Goal: Communication & Community: Answer question/provide support

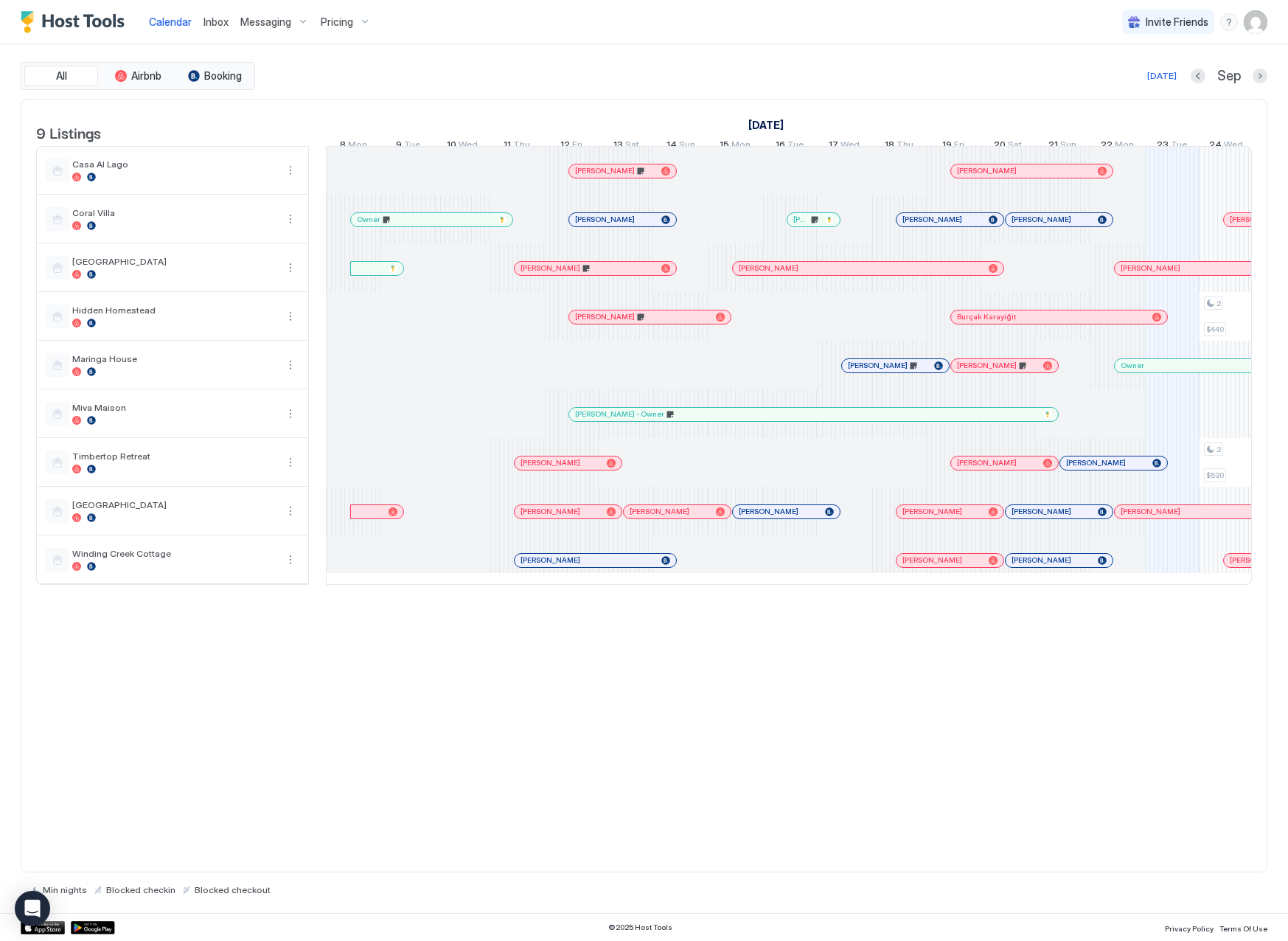
scroll to position [0, 820]
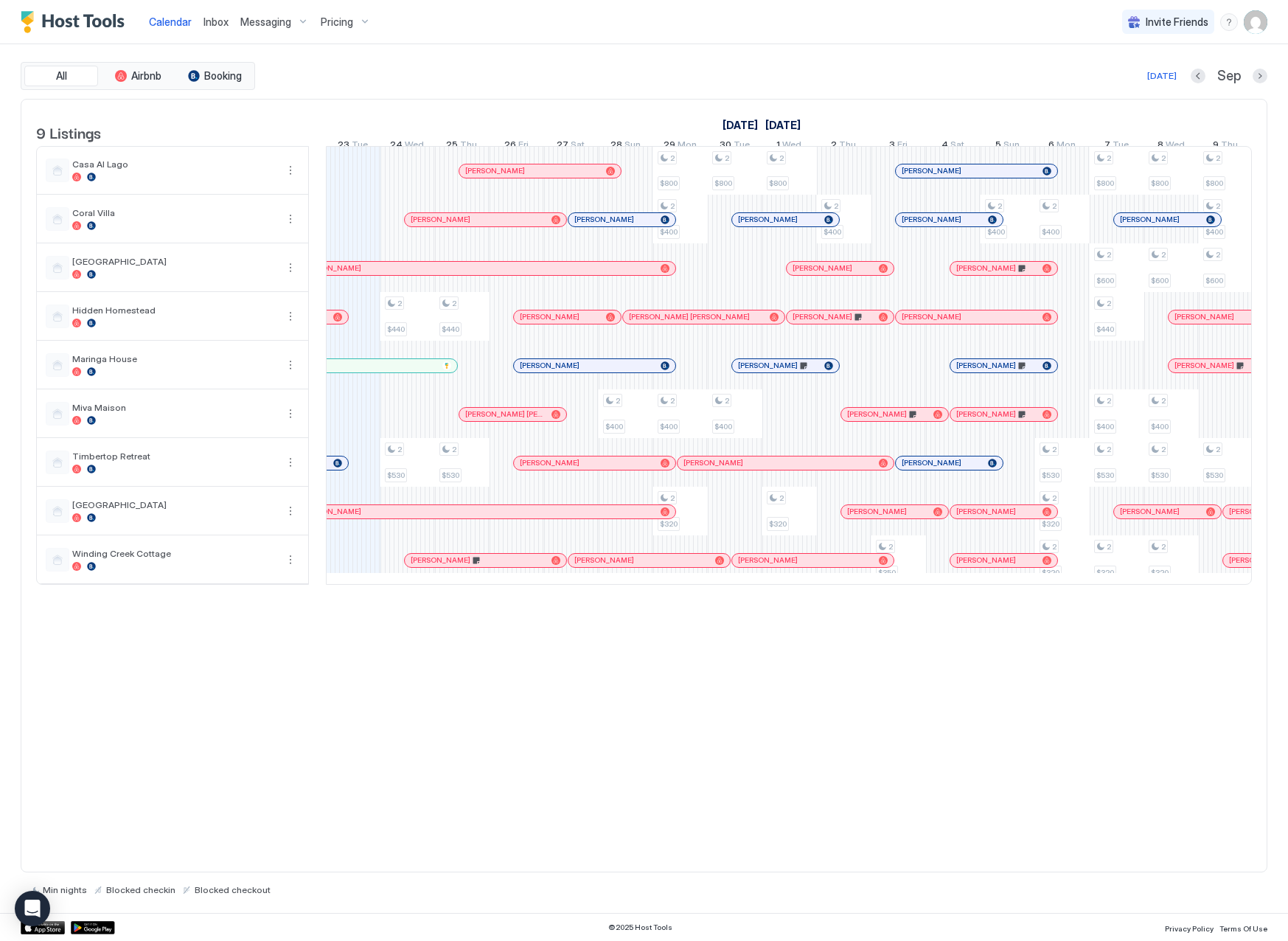
click at [212, 22] on span "Inbox" at bounding box center [216, 21] width 25 height 12
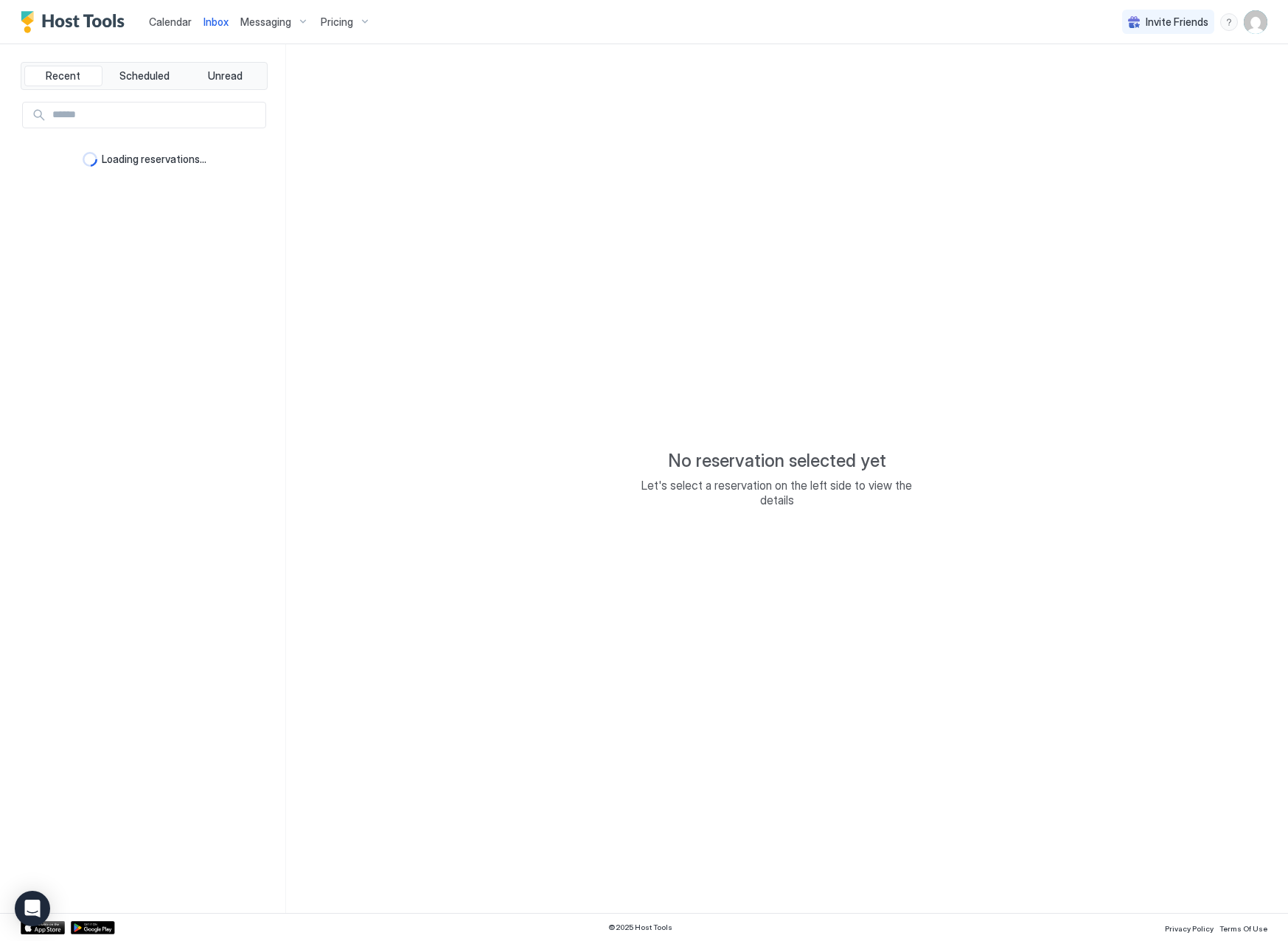
click at [217, 23] on span "Inbox" at bounding box center [216, 21] width 25 height 12
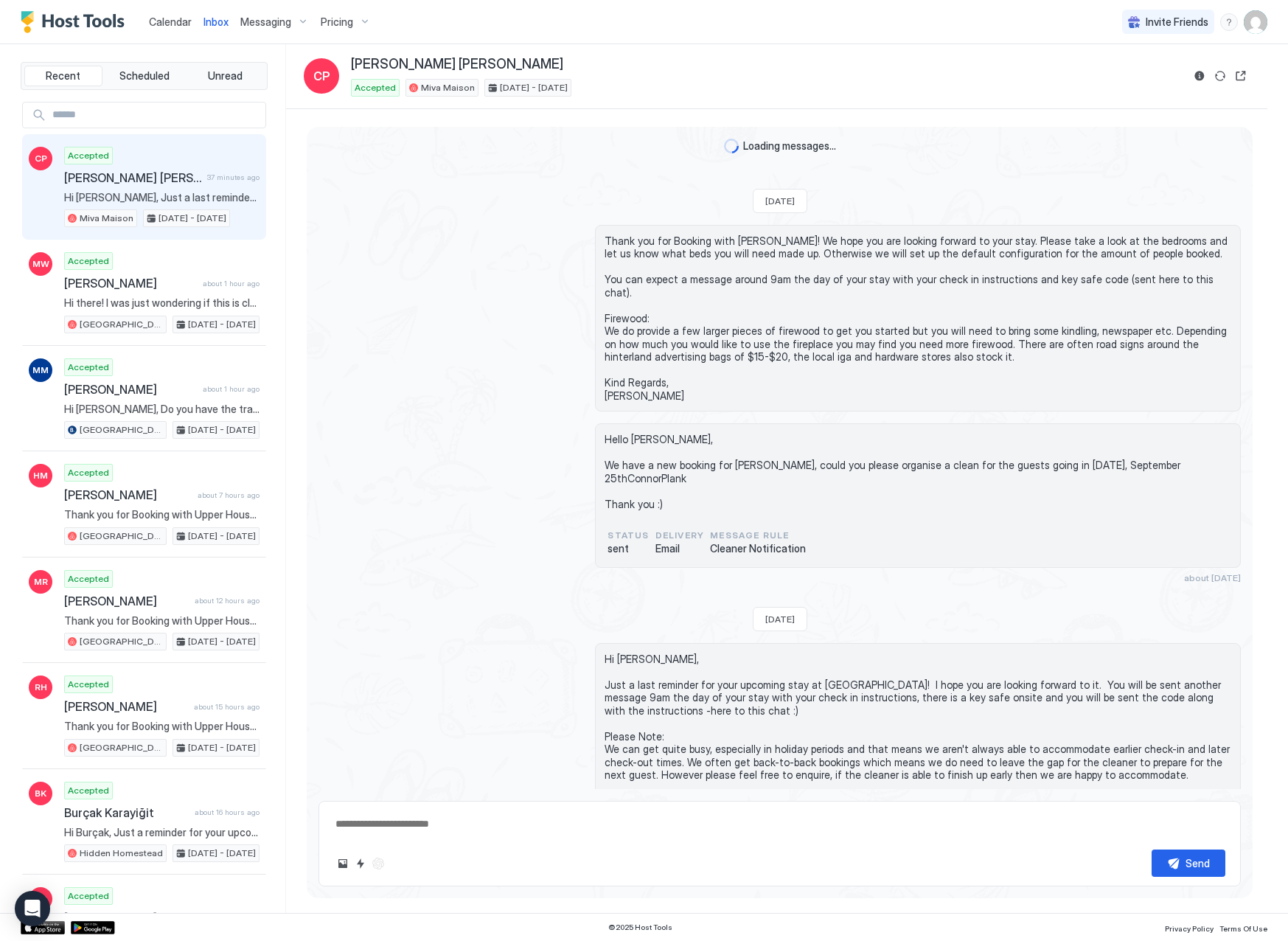
scroll to position [62, 0]
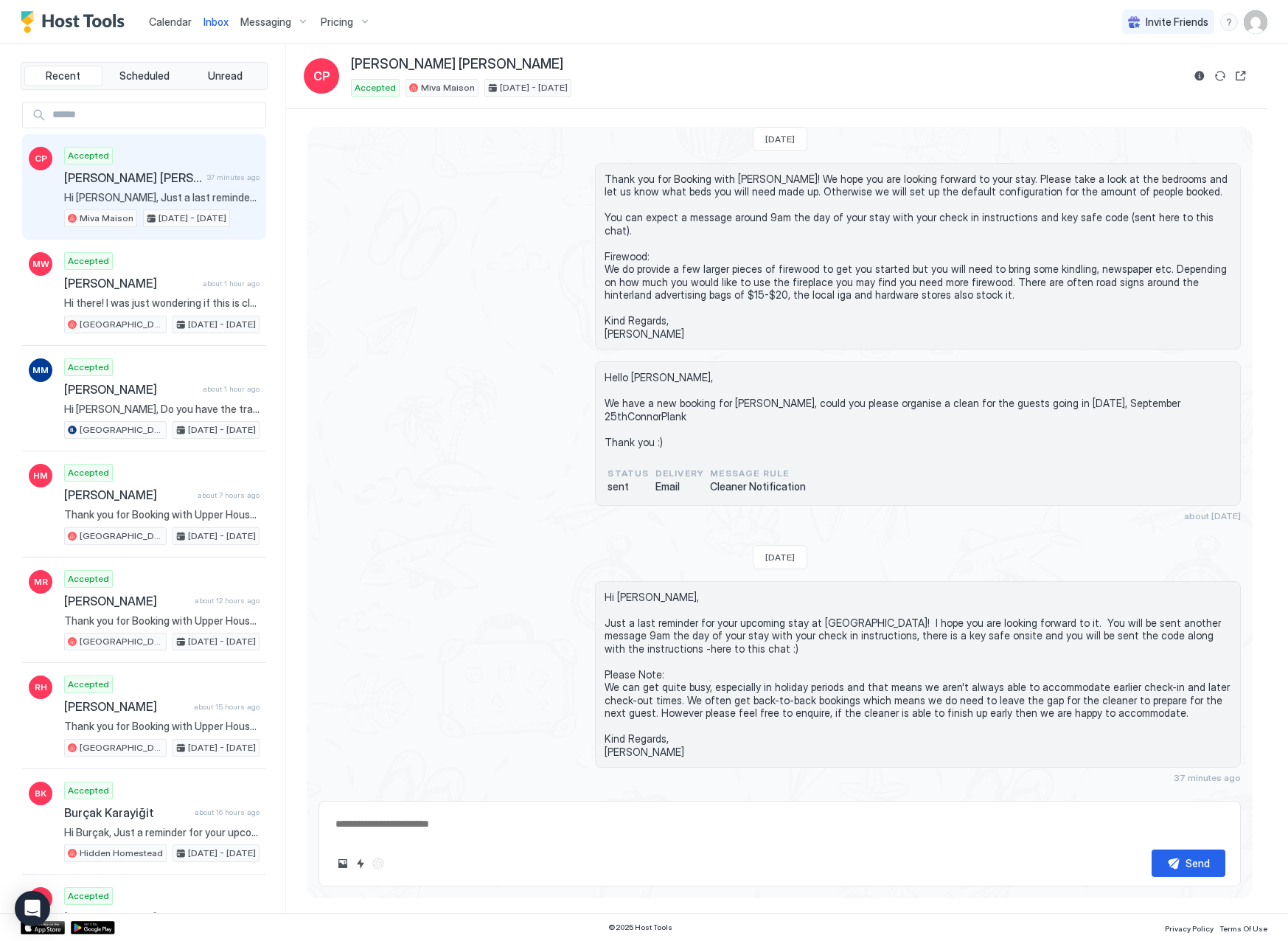
click at [177, 24] on span "Calendar" at bounding box center [170, 21] width 43 height 12
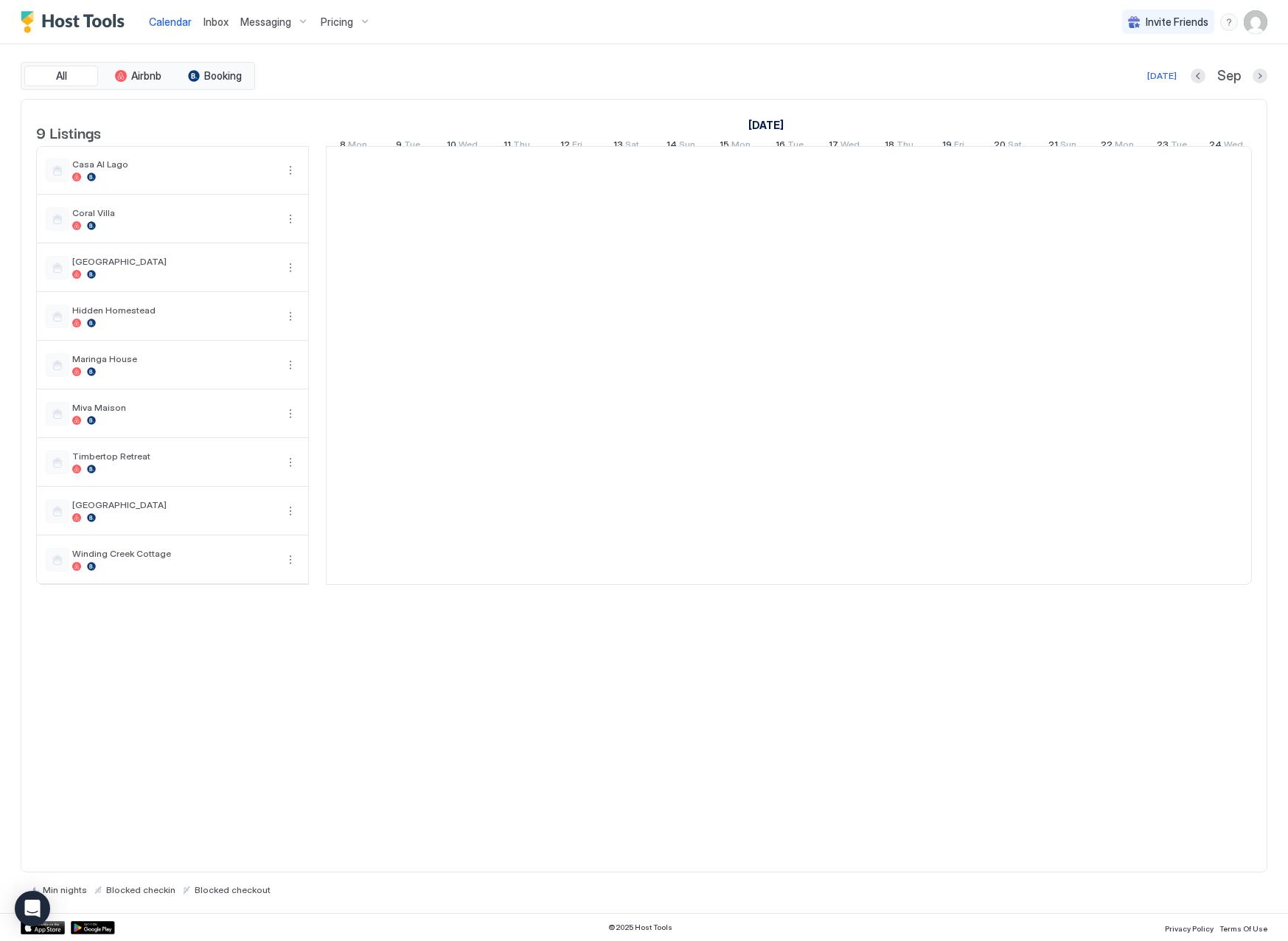
scroll to position [0, 820]
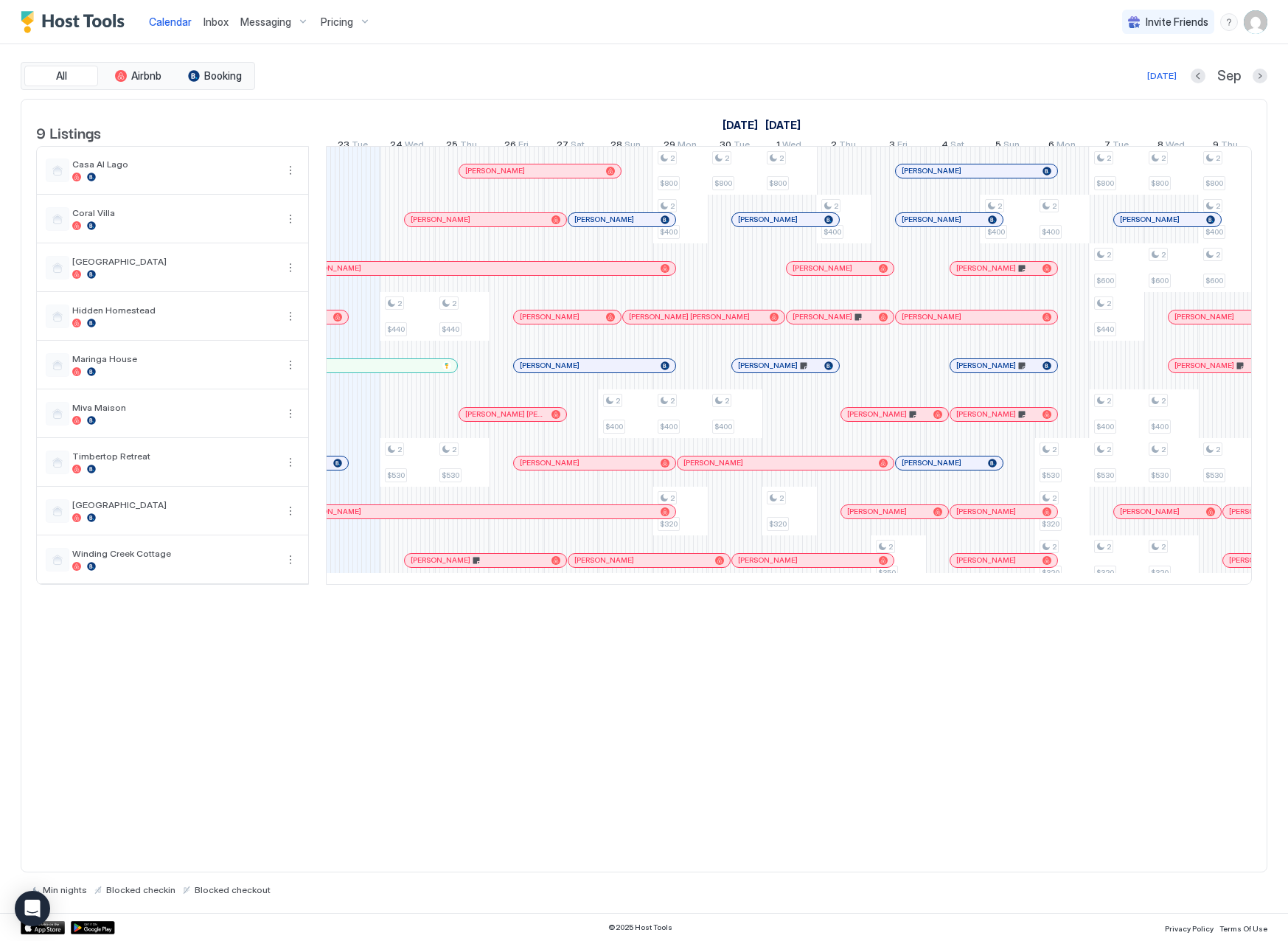
click at [479, 176] on div "[PERSON_NAME]" at bounding box center [540, 171] width 161 height 13
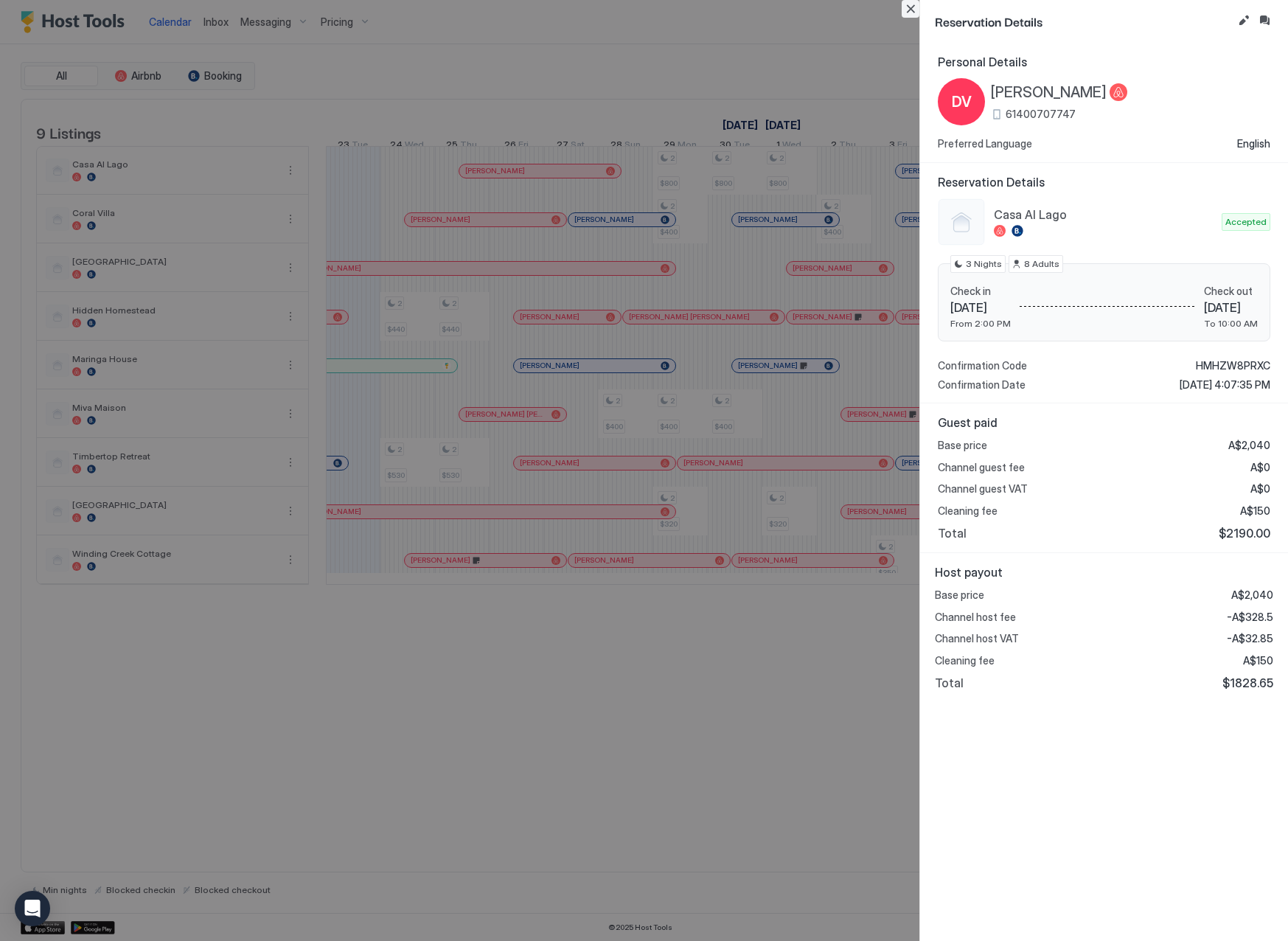
click at [909, 7] on button "Close" at bounding box center [911, 9] width 17 height 17
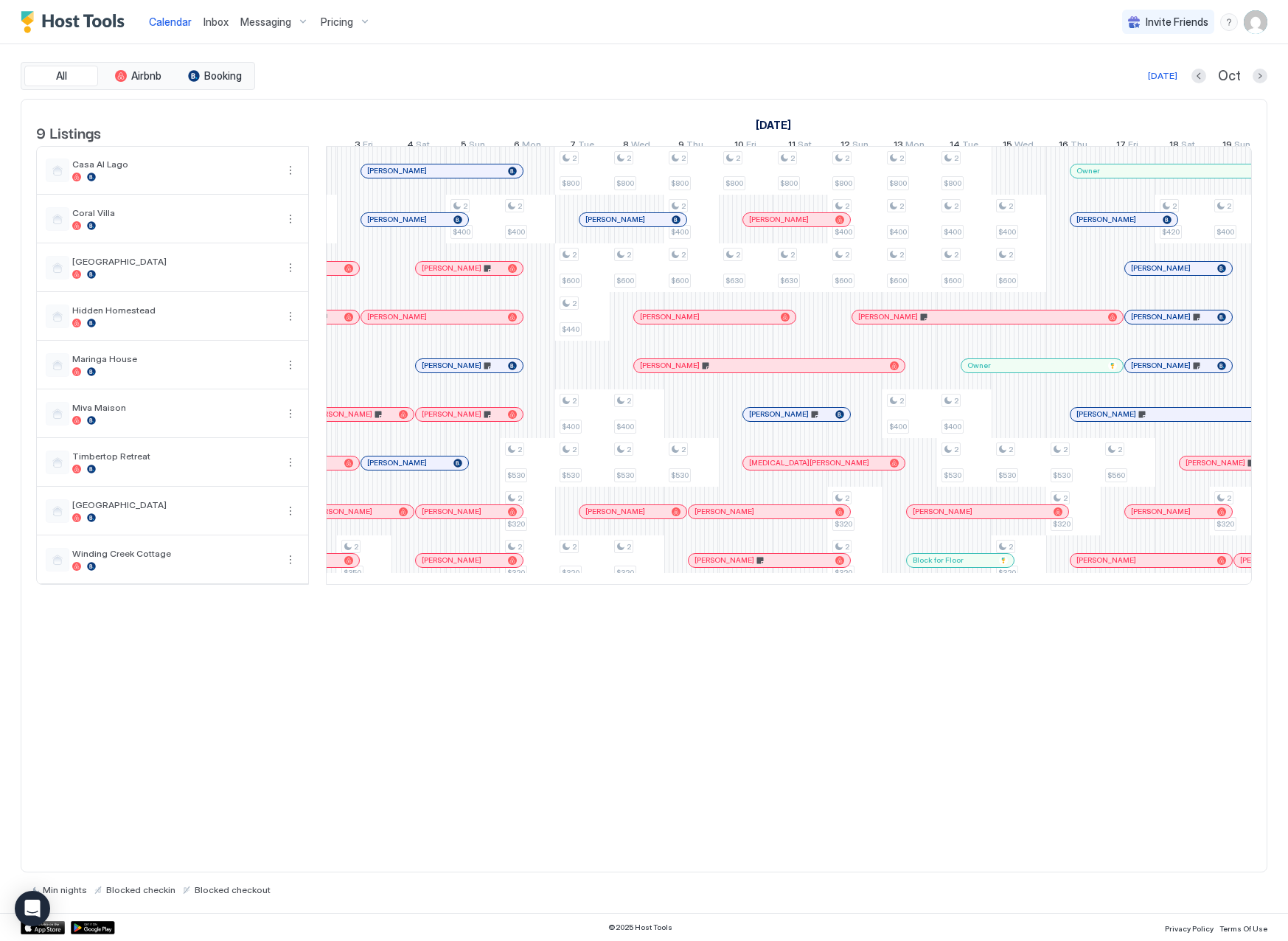
scroll to position [0, 1290]
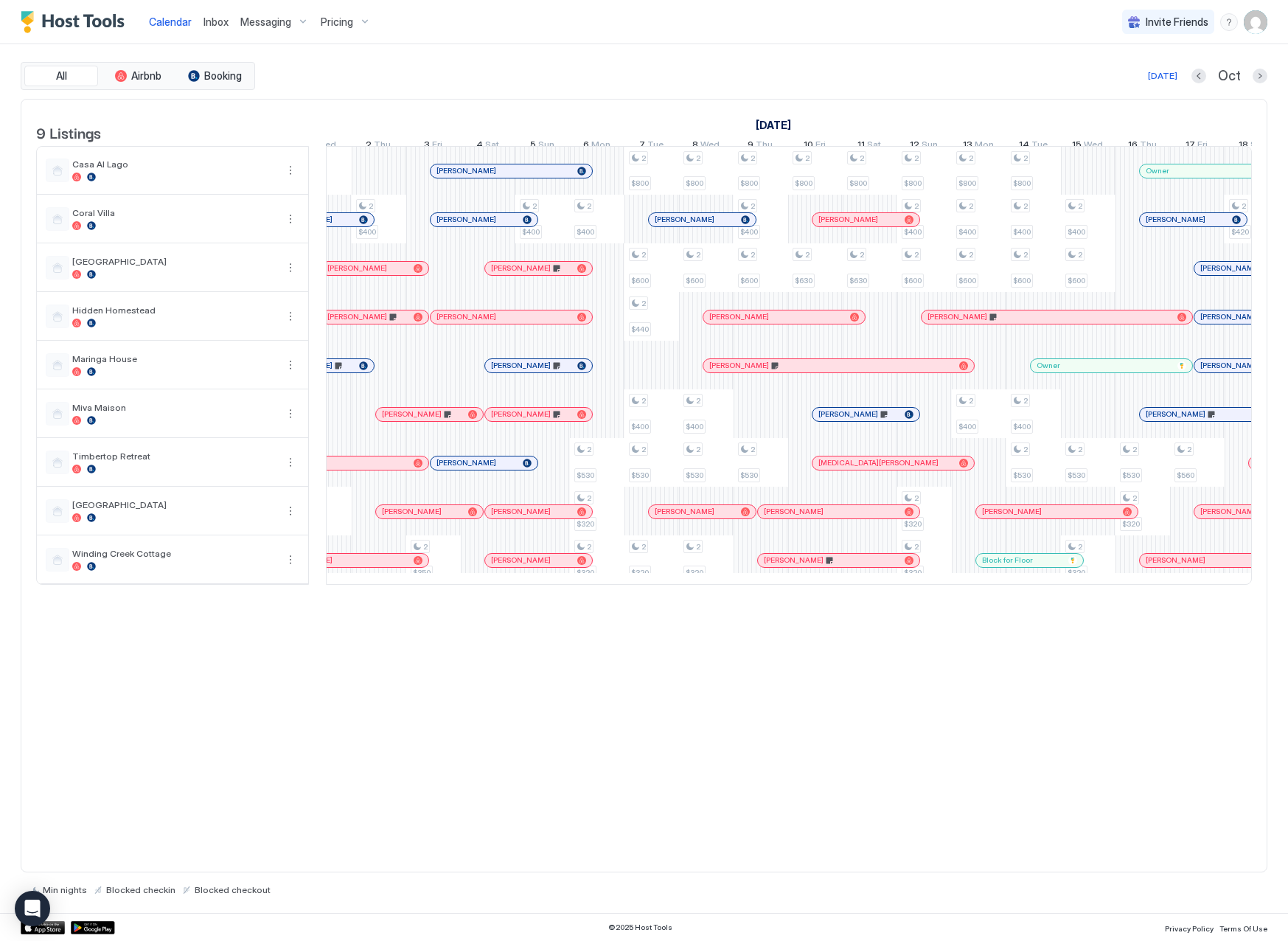
click at [220, 19] on span "Inbox" at bounding box center [216, 21] width 25 height 12
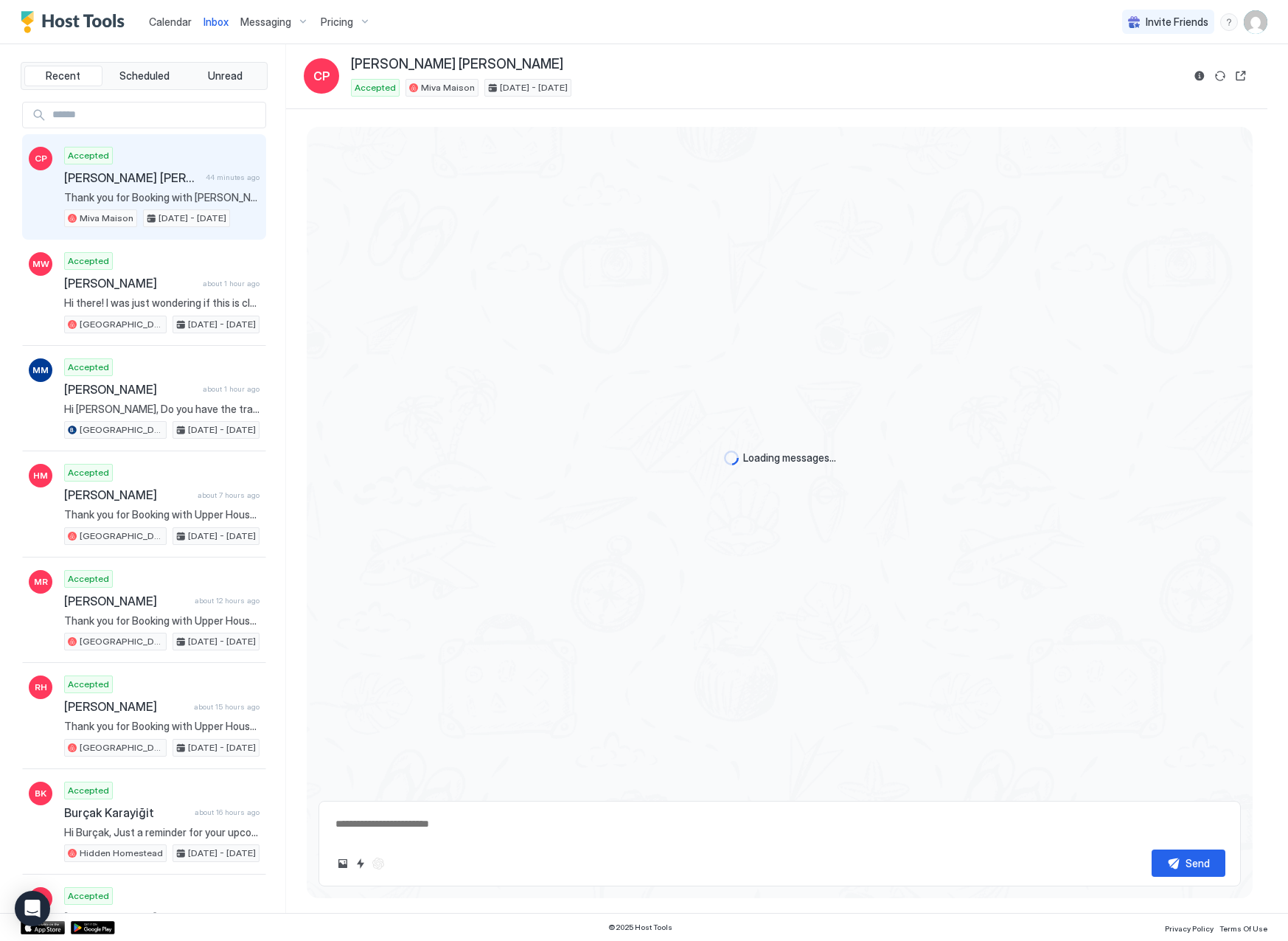
scroll to position [62, 0]
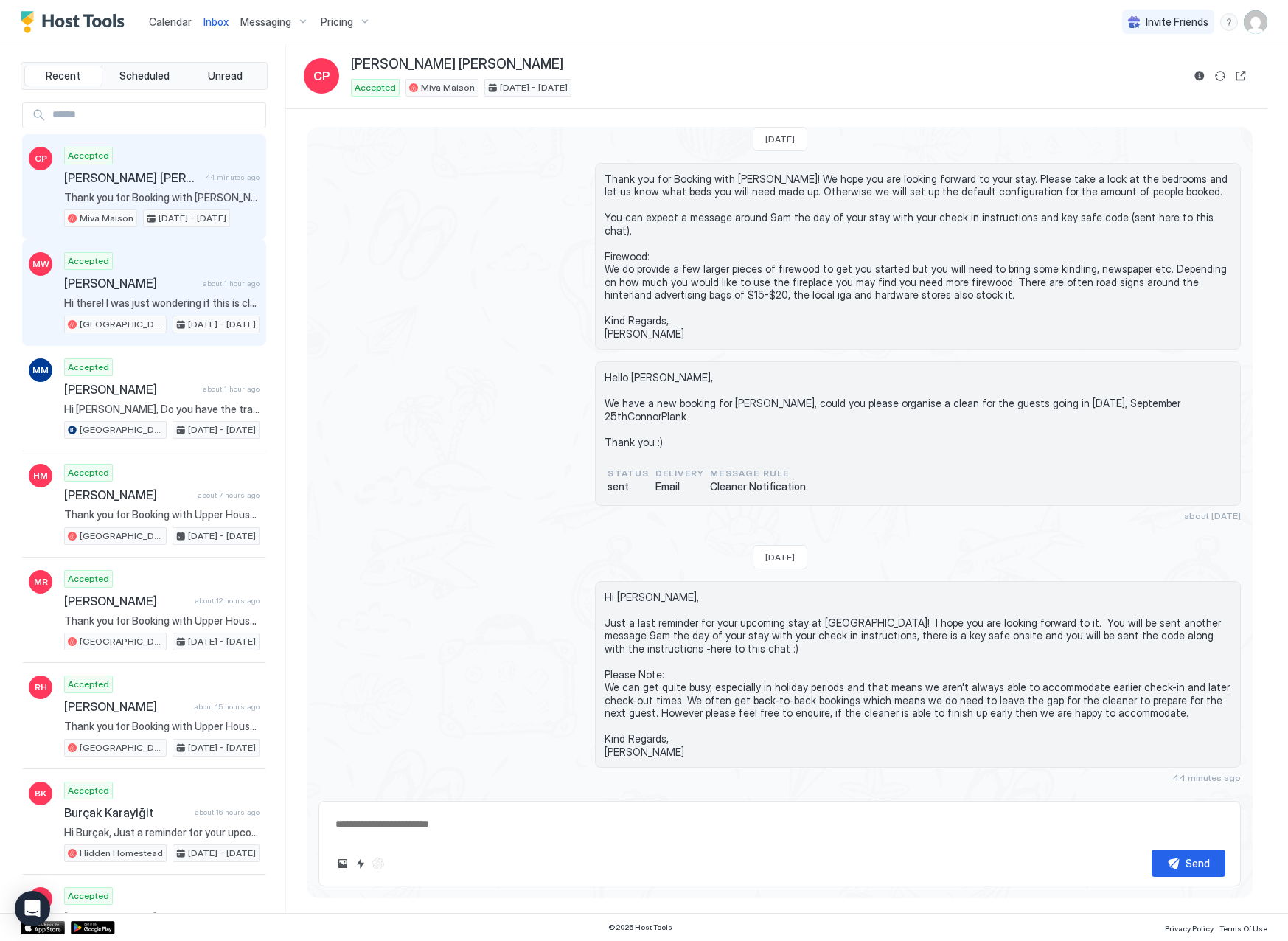
click at [174, 259] on div "Accepted [PERSON_NAME] about 1 hour ago Hi there! I was just wondering if this …" at bounding box center [162, 293] width 196 height 82
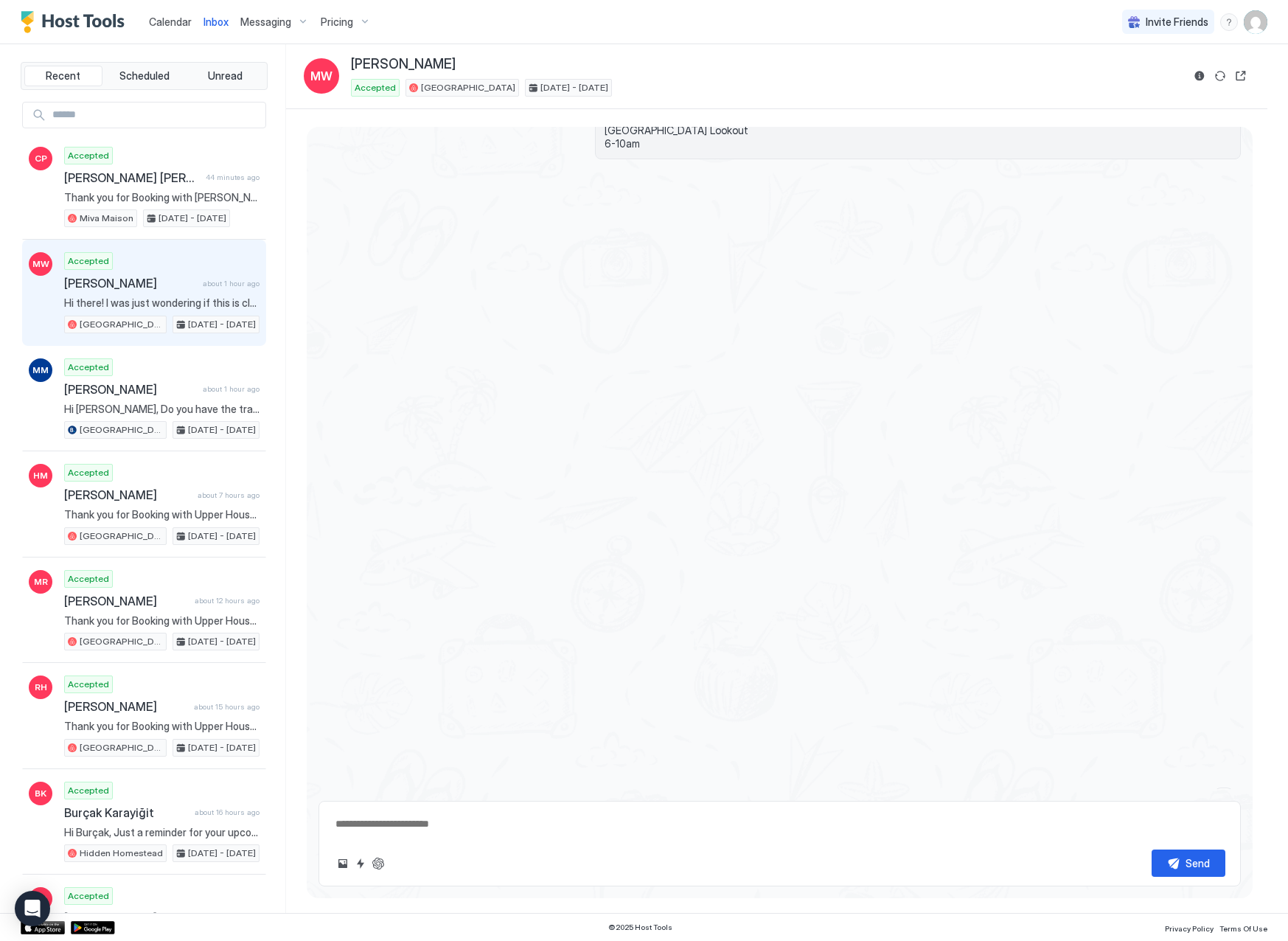
scroll to position [1761, 0]
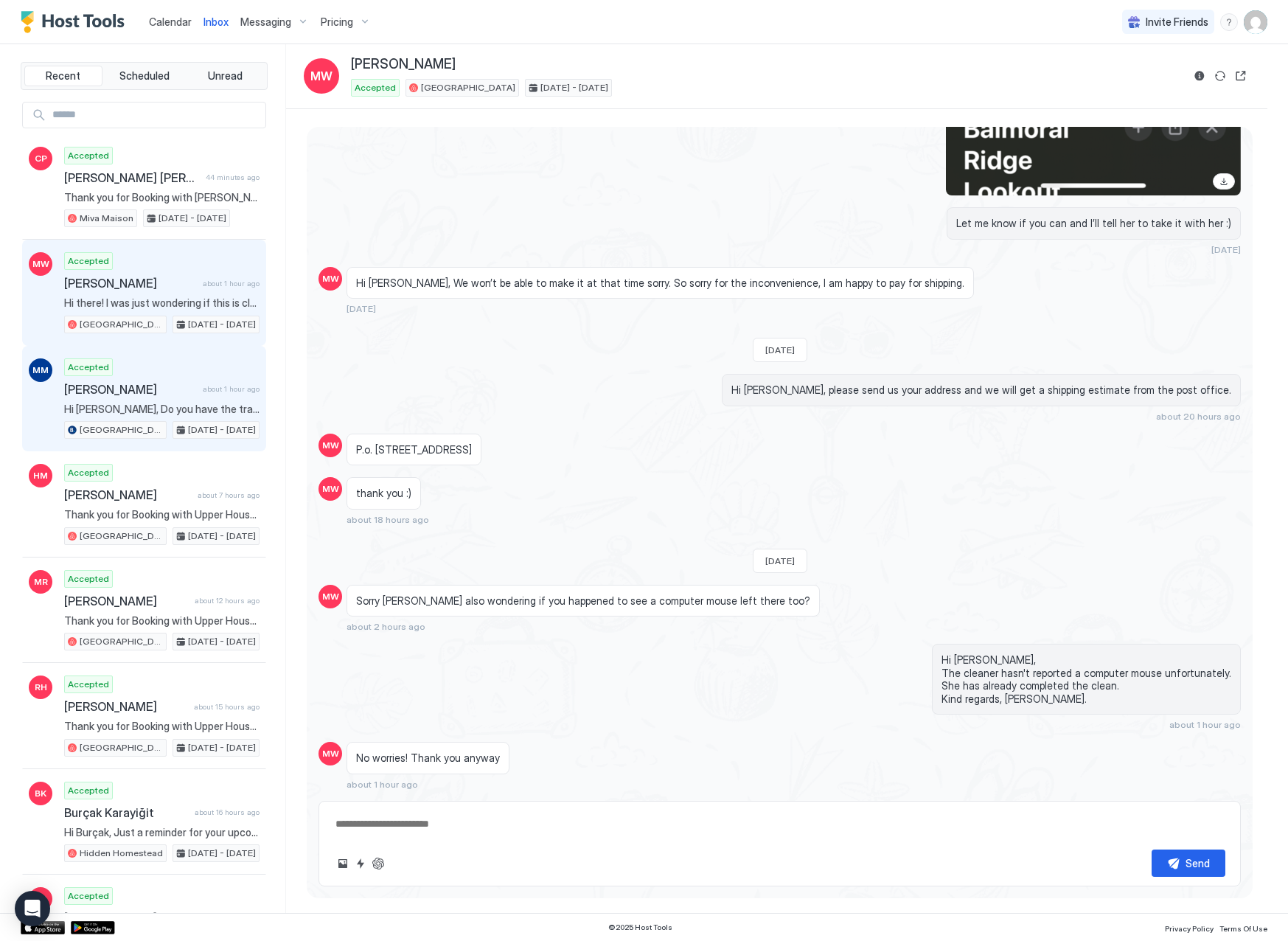
click at [166, 384] on span "[PERSON_NAME]" at bounding box center [131, 389] width 132 height 14
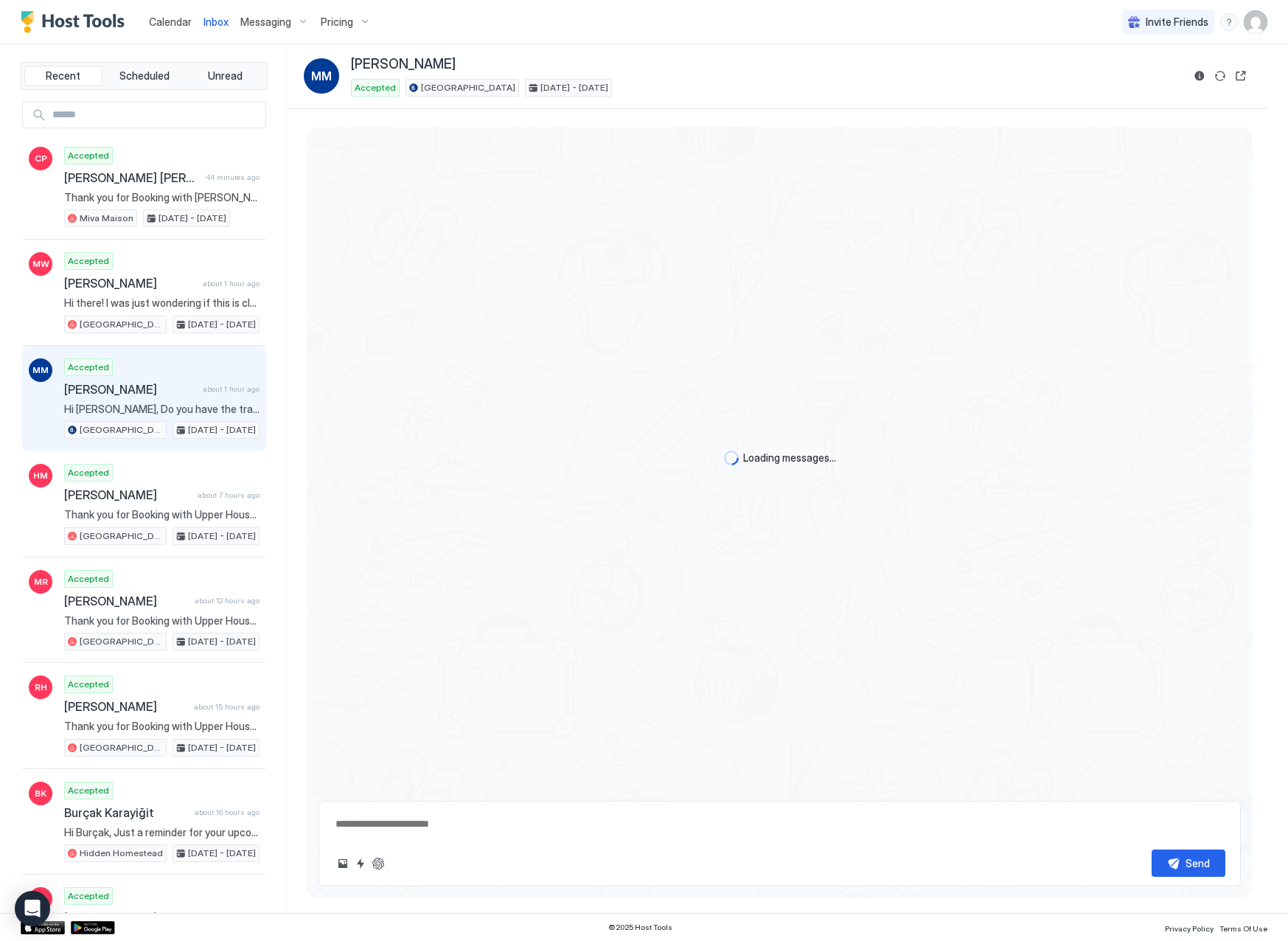
scroll to position [1397, 0]
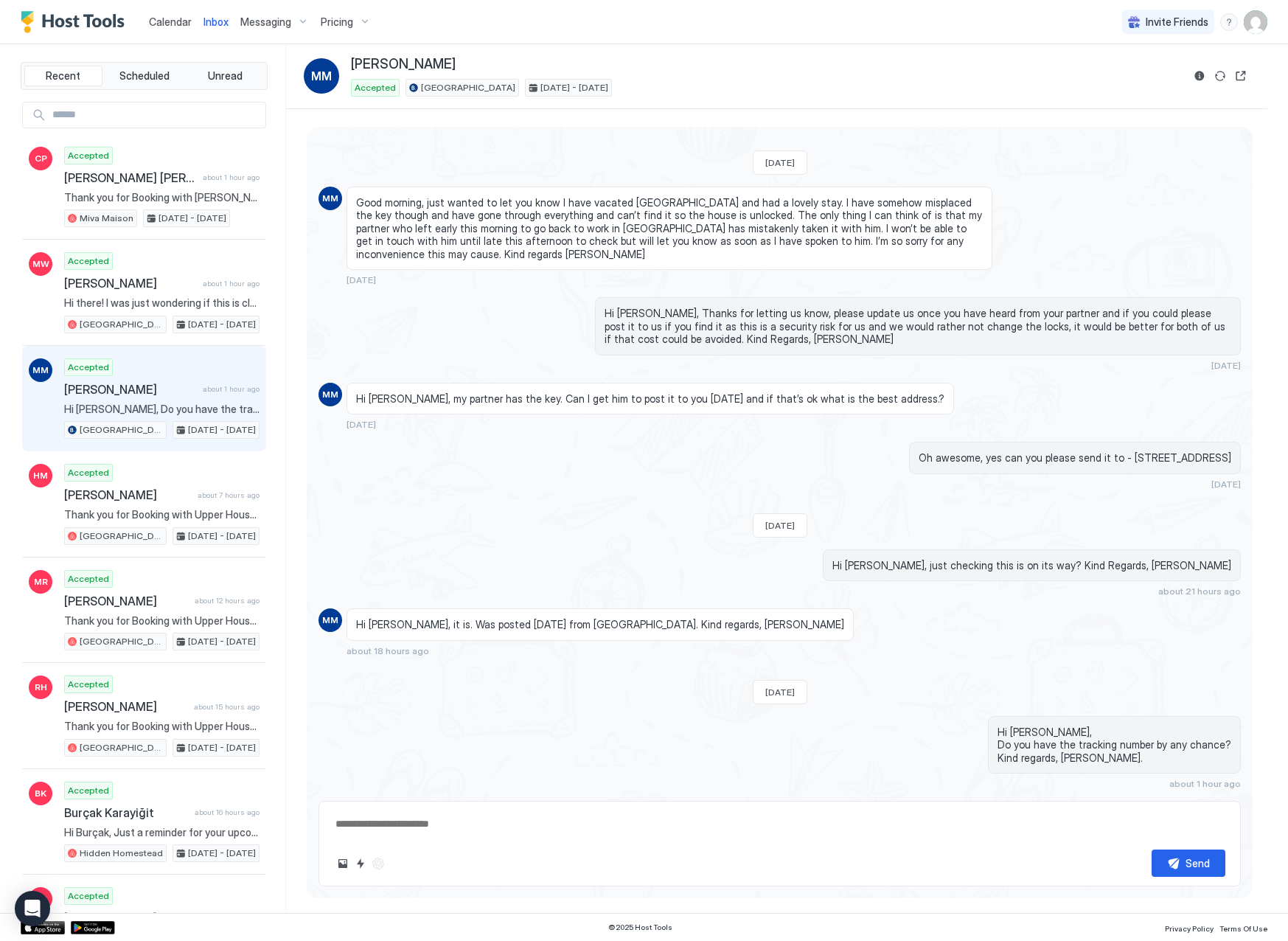
click at [187, 22] on span "Calendar" at bounding box center [170, 21] width 43 height 12
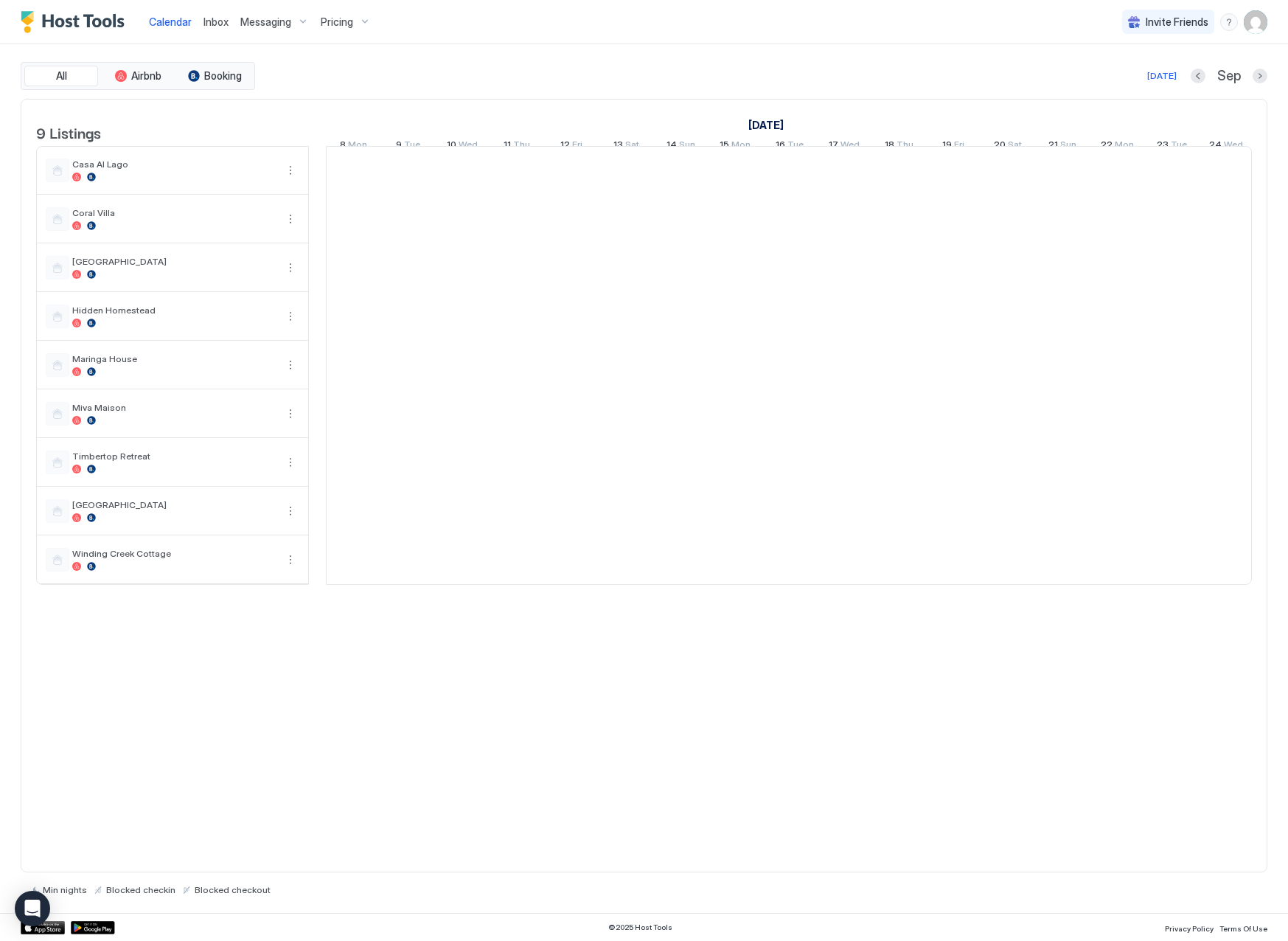
scroll to position [0, 820]
